Goal: Communication & Community: Answer question/provide support

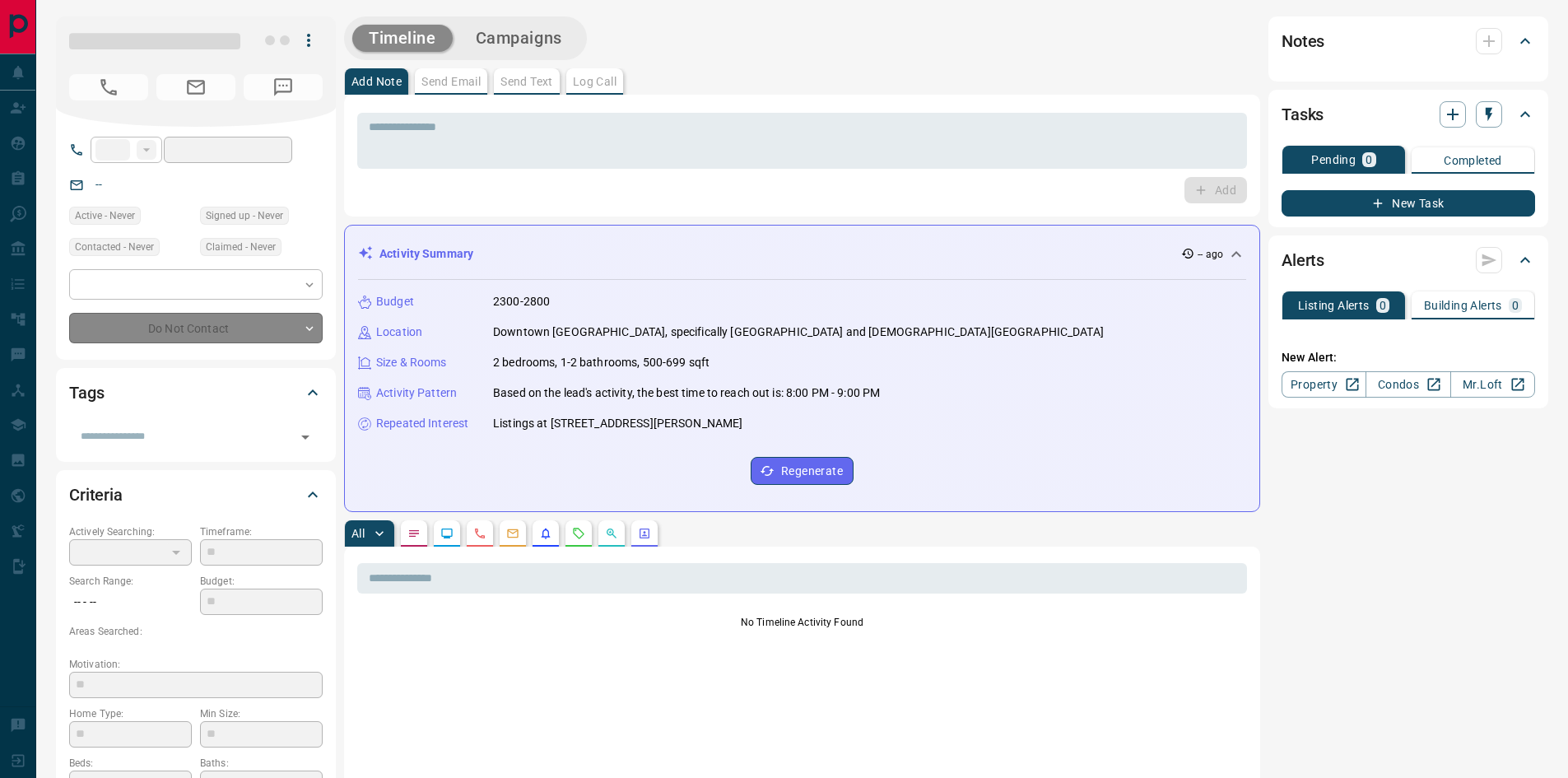
type input "**"
type input "**********"
type input "**"
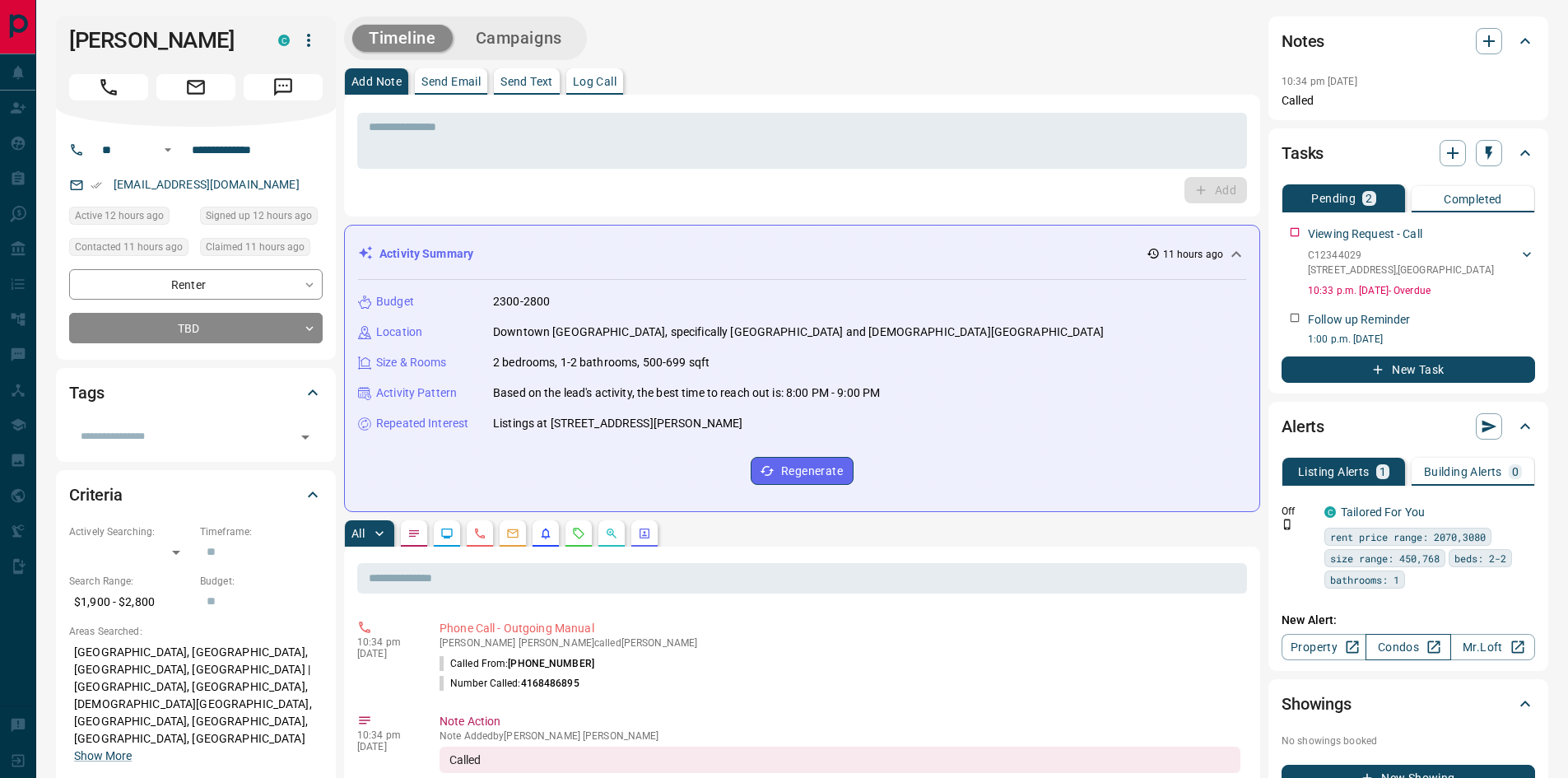
click at [1400, 645] on link "Condos" at bounding box center [1408, 647] width 85 height 27
drag, startPoint x: 660, startPoint y: 334, endPoint x: 729, endPoint y: 340, distance: 69.3
click at [729, 340] on p "Downtown [GEOGRAPHIC_DATA], specifically [GEOGRAPHIC_DATA] and [DEMOGRAPHIC_DAT…" at bounding box center [798, 332] width 611 height 17
copy p "Cabbagetown"
drag, startPoint x: 372, startPoint y: 185, endPoint x: 400, endPoint y: 221, distance: 45.6
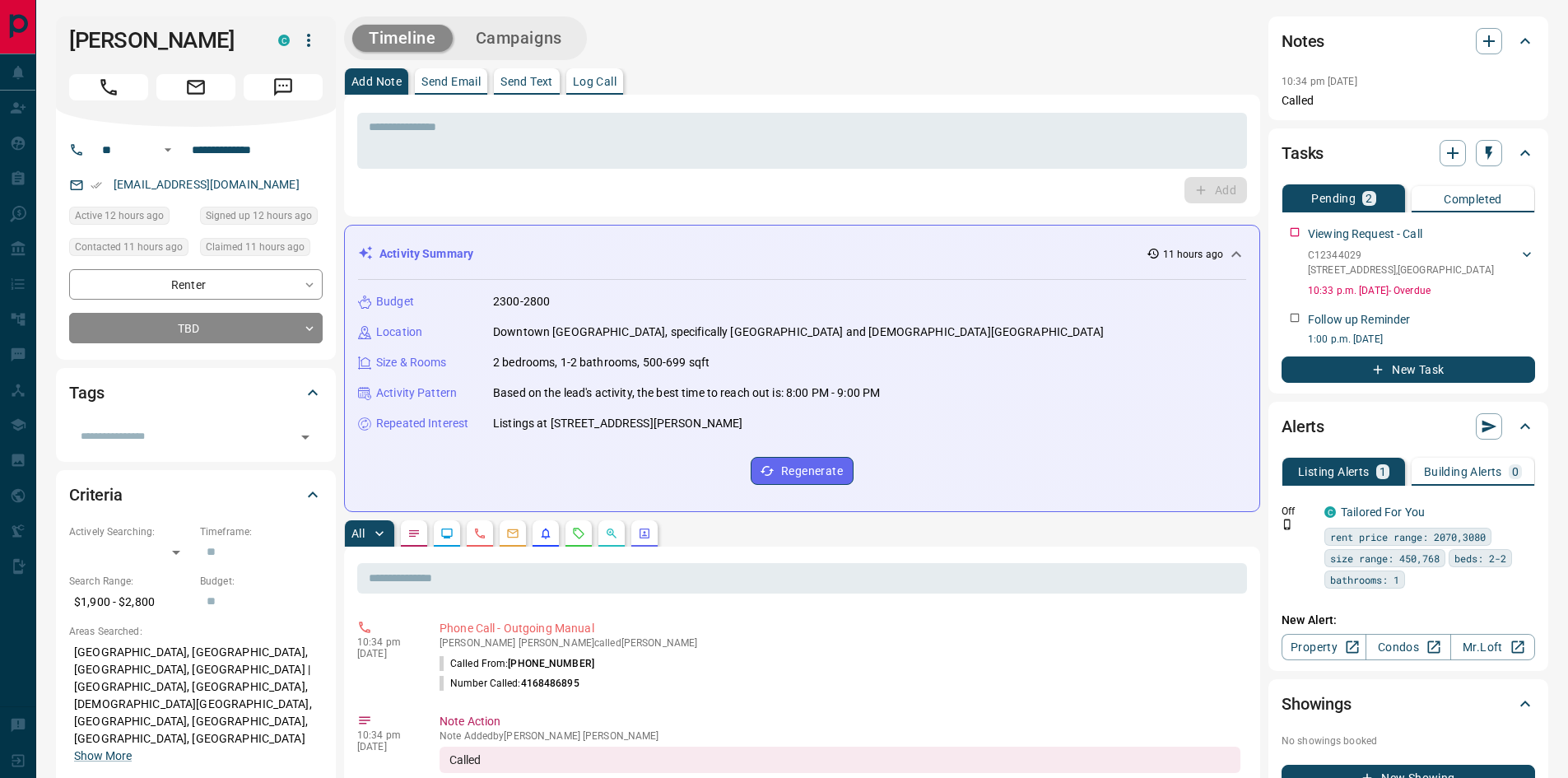
click at [372, 185] on div "Add" at bounding box center [802, 191] width 890 height 27
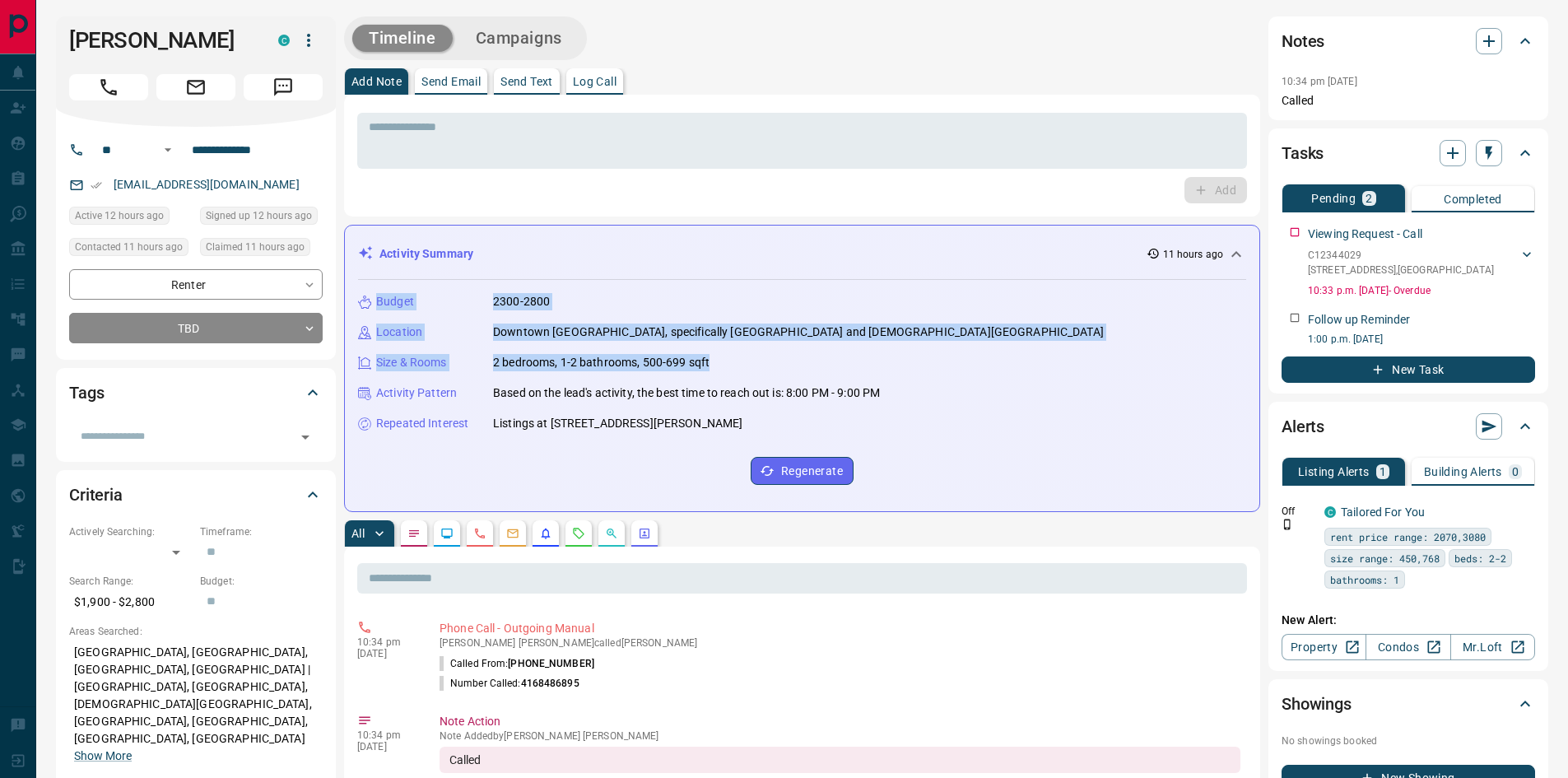
drag, startPoint x: 376, startPoint y: 299, endPoint x: 720, endPoint y: 358, distance: 349.0
click at [720, 358] on div "Budget 2300-2800 Location Downtown [GEOGRAPHIC_DATA], specifically [GEOGRAPHIC_…" at bounding box center [802, 389] width 888 height 218
copy div "Budget 2300-2800 Location Downtown [GEOGRAPHIC_DATA], specifically [GEOGRAPHIC_…"
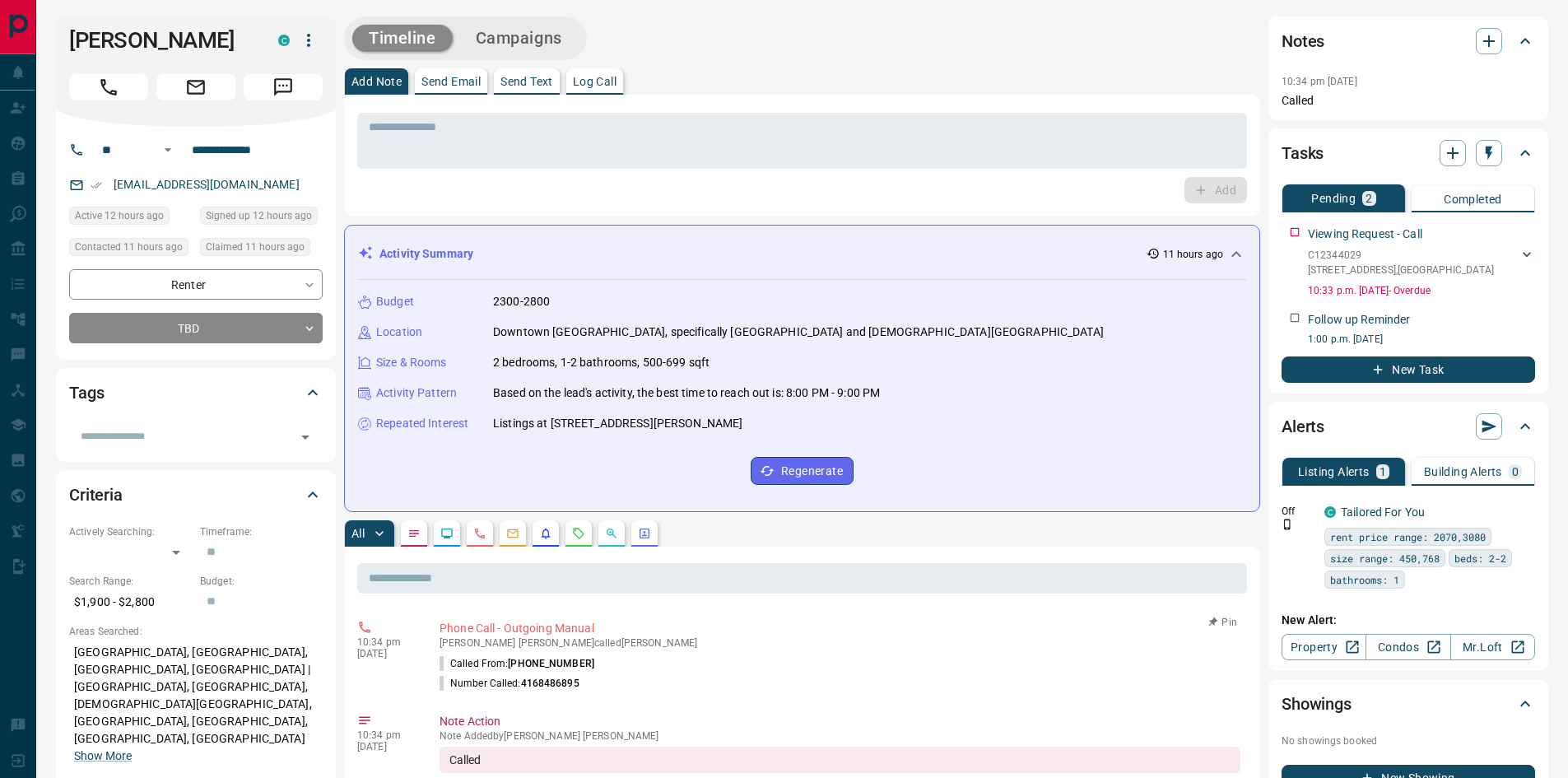
click at [811, 667] on li "Called From: [PHONE_NUMBER]" at bounding box center [839, 664] width 801 height 20
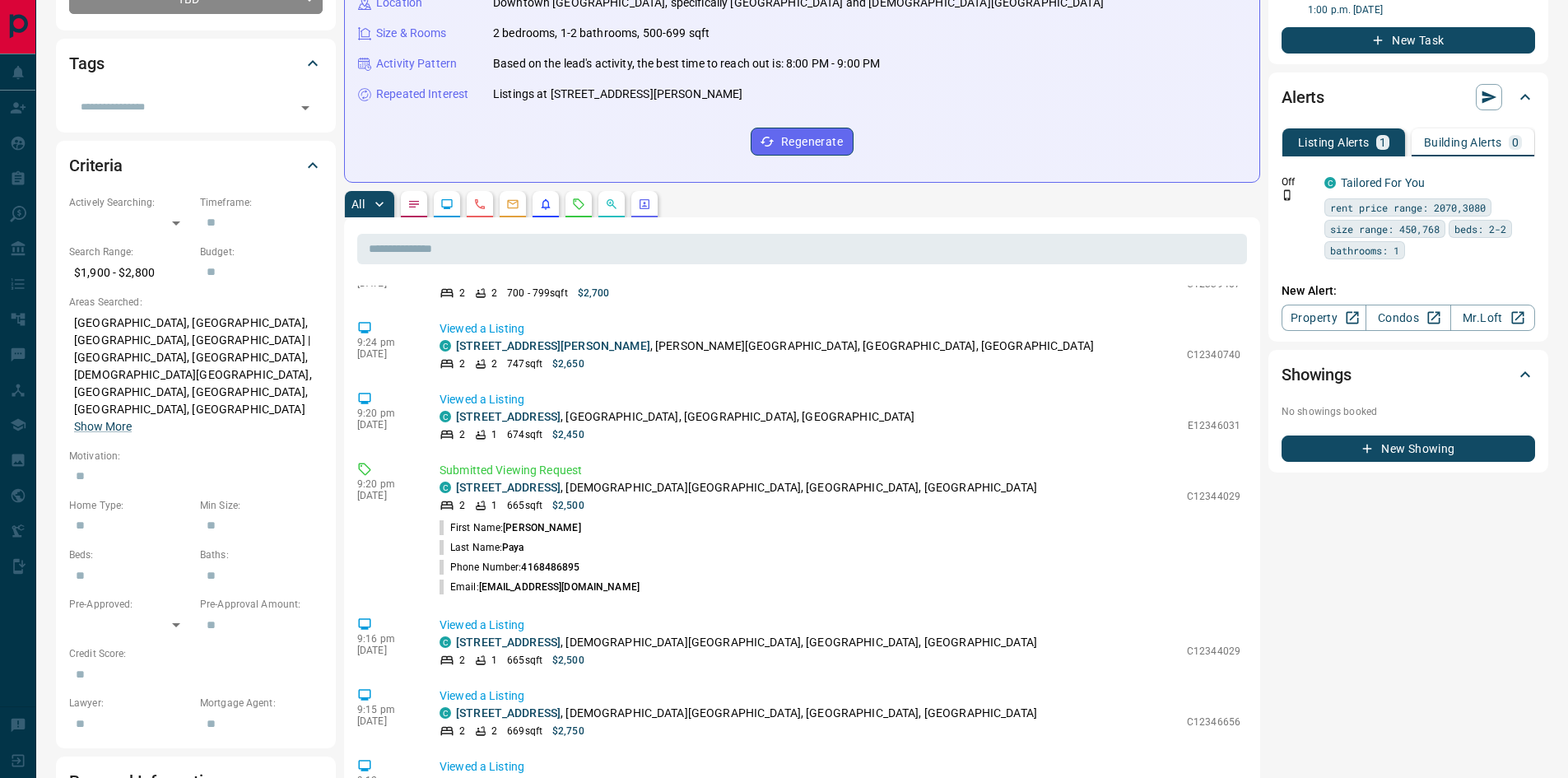
scroll to position [895, 0]
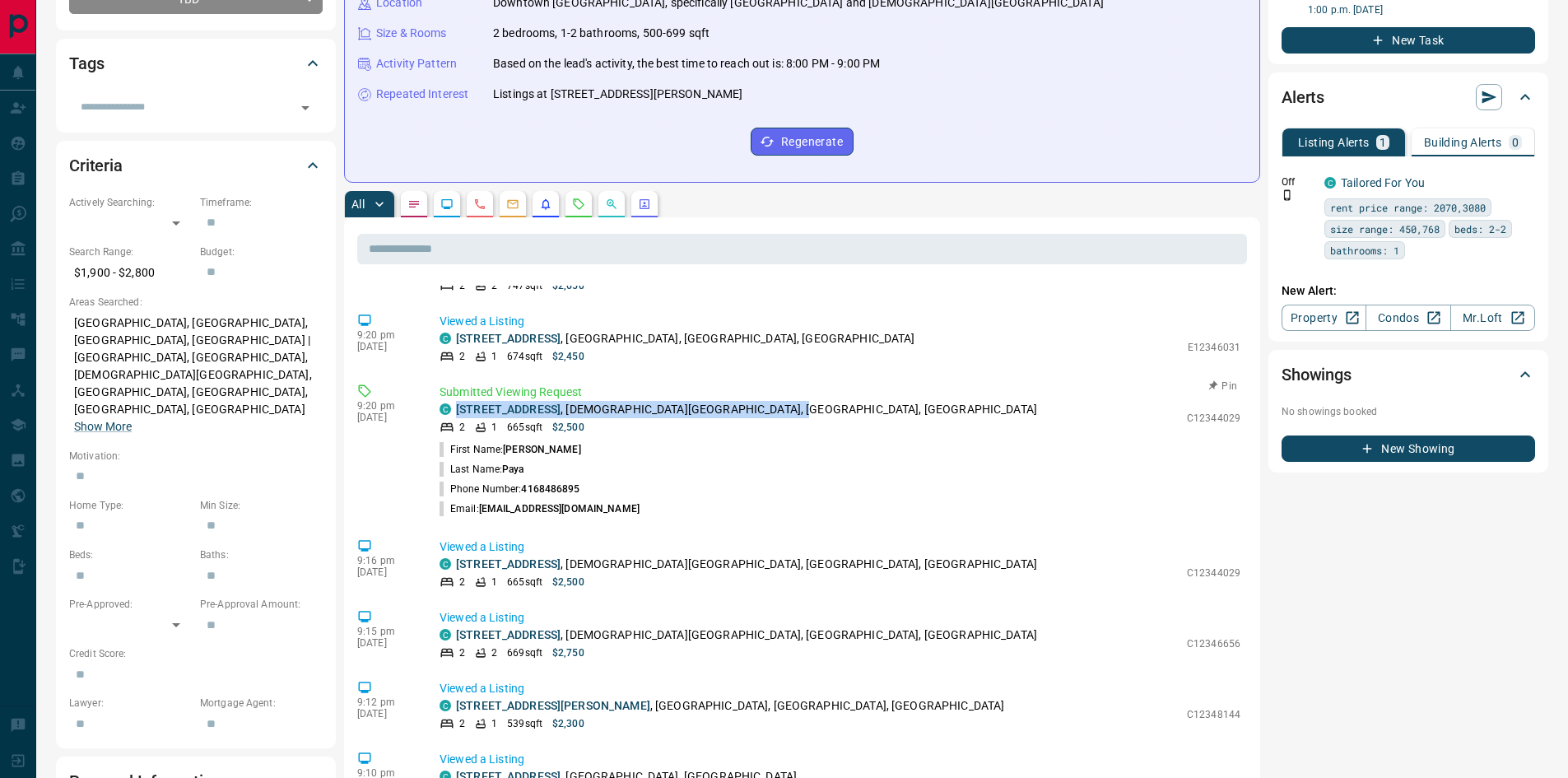
drag, startPoint x: 818, startPoint y: 417, endPoint x: 454, endPoint y: 404, distance: 364.2
click at [454, 404] on div "C [STREET_ADDRESS][DEMOGRAPHIC_DATA]" at bounding box center [809, 409] width 739 height 17
copy p "[STREET_ADDRESS][DEMOGRAPHIC_DATA]"
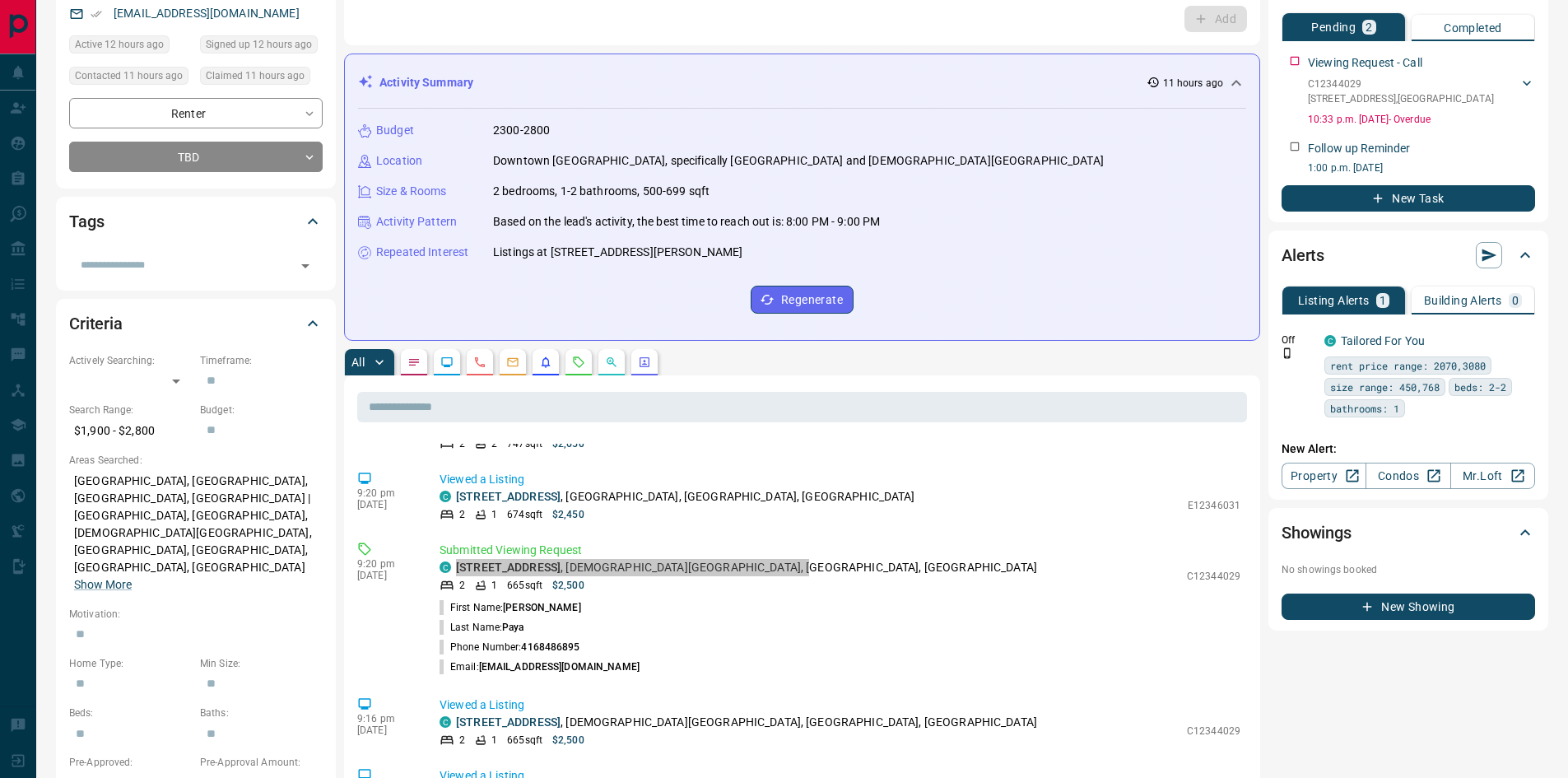
scroll to position [165, 0]
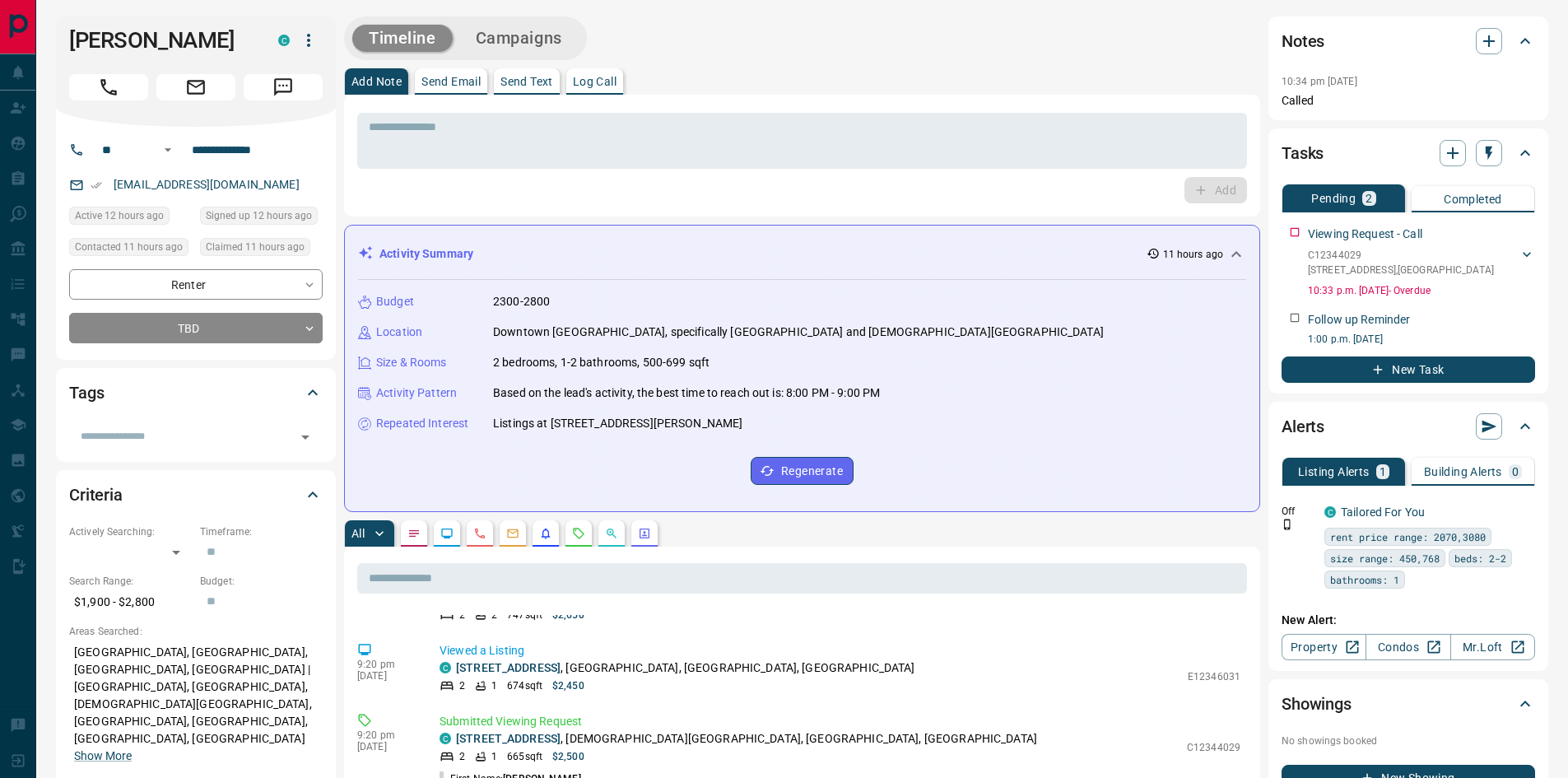
click at [534, 80] on p "Send Text" at bounding box center [527, 81] width 53 height 12
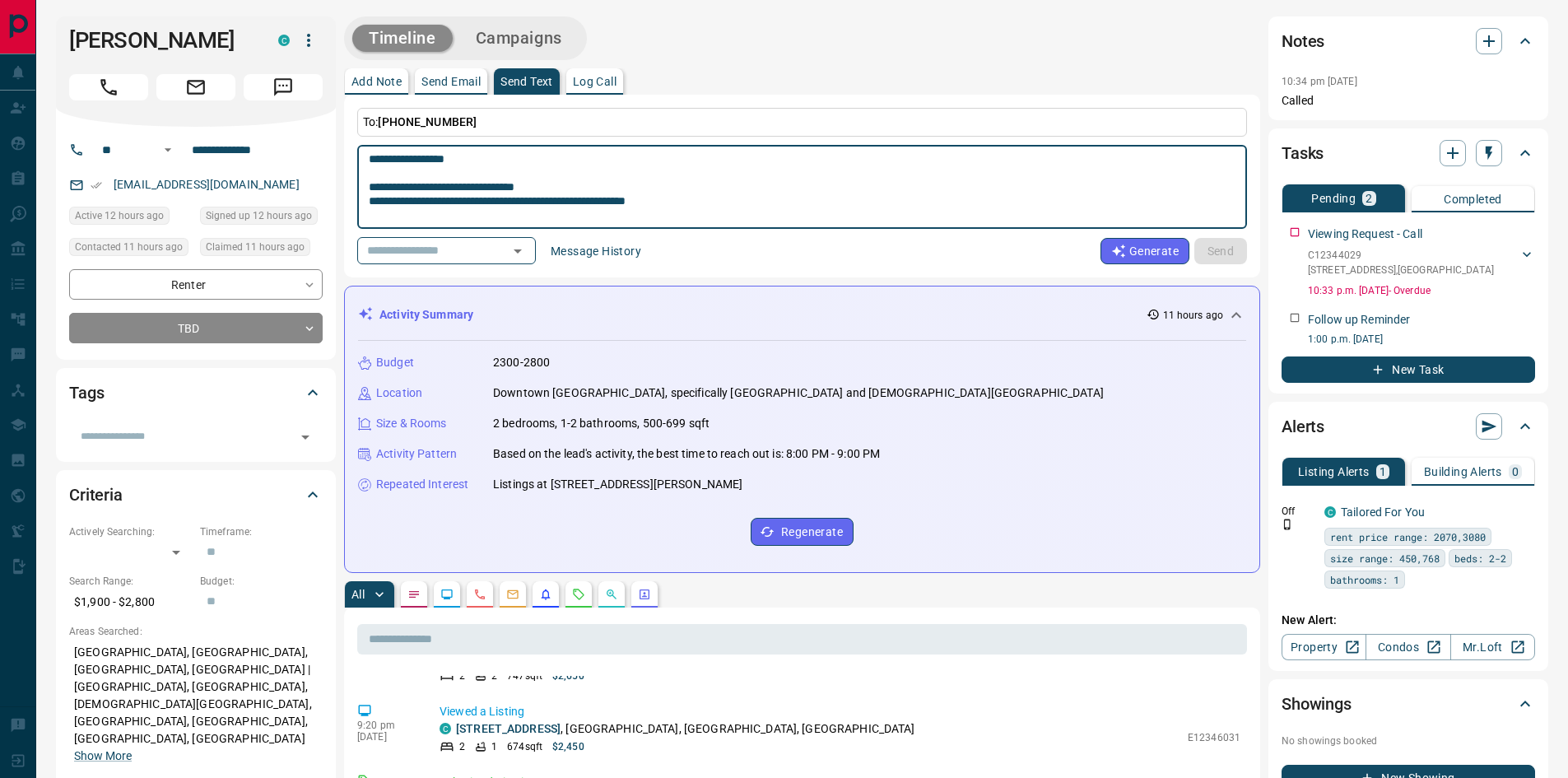
scroll to position [455, 0]
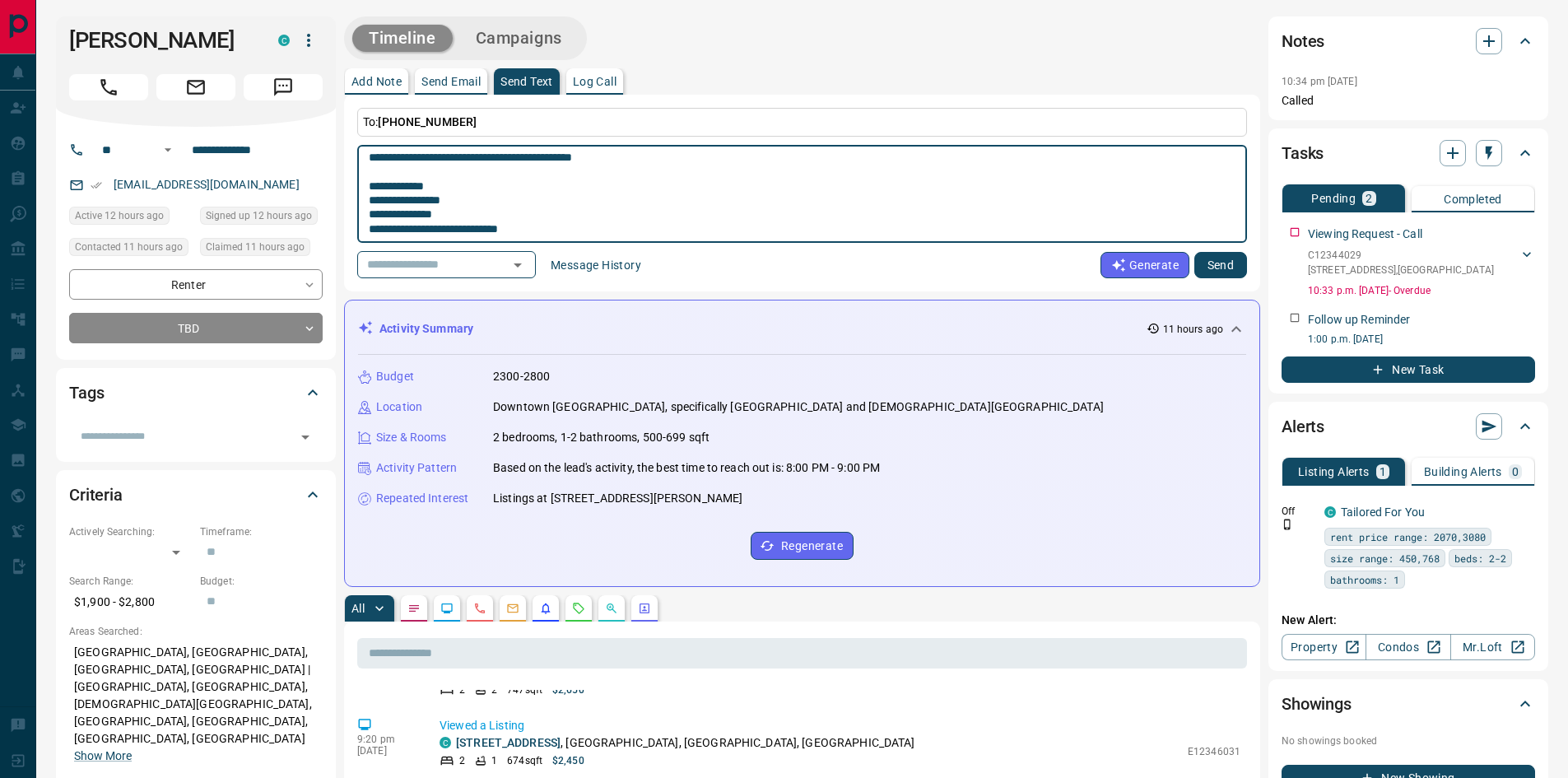
type textarea "**********"
click at [1224, 266] on button "Send" at bounding box center [1221, 266] width 53 height 27
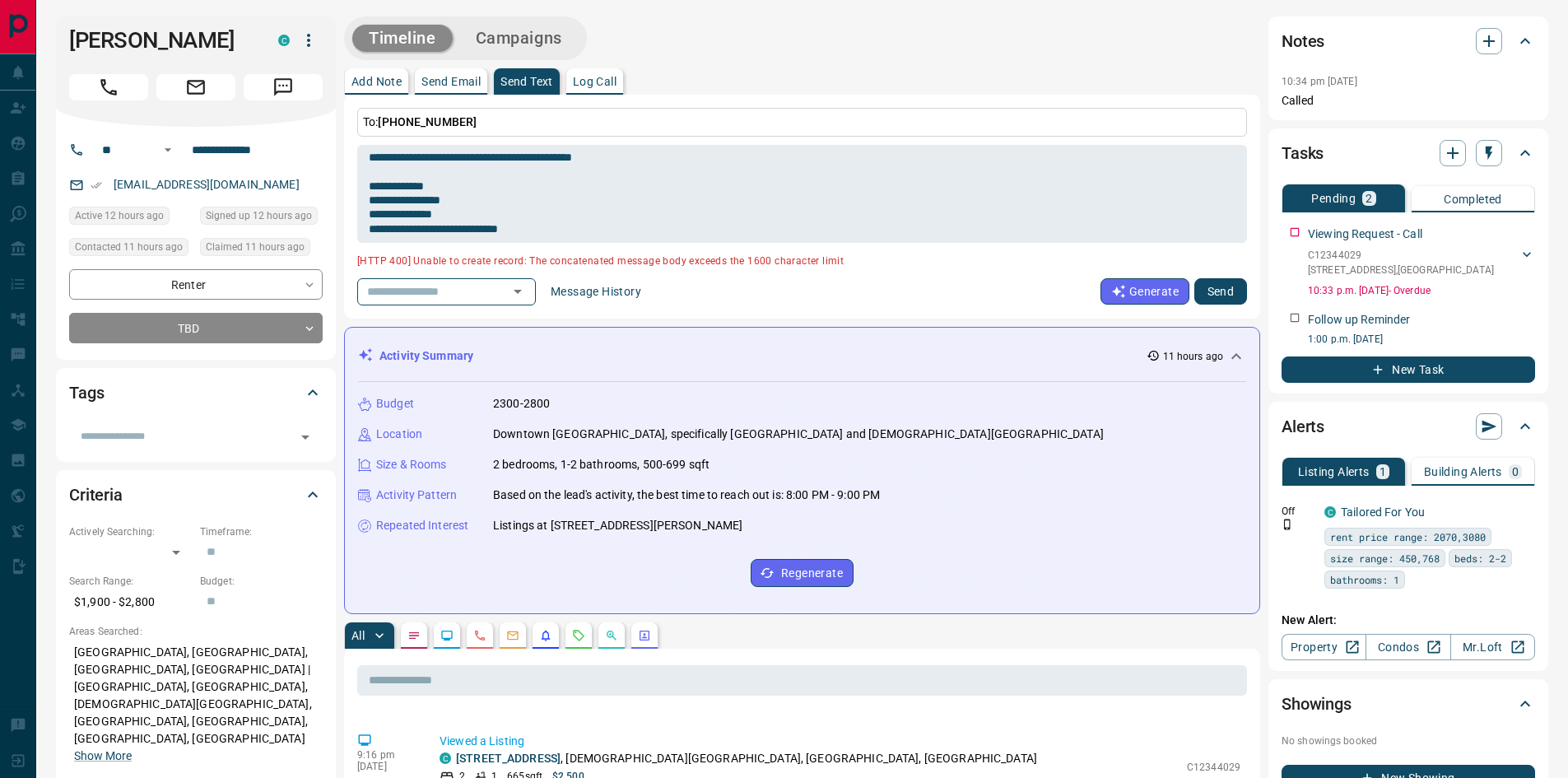
scroll to position [1026, 0]
